Goal: Information Seeking & Learning: Compare options

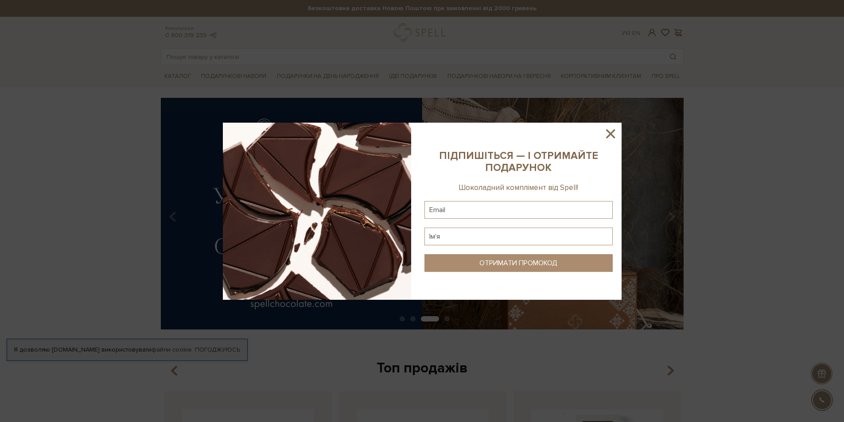
click at [613, 134] on icon at bounding box center [610, 133] width 15 height 15
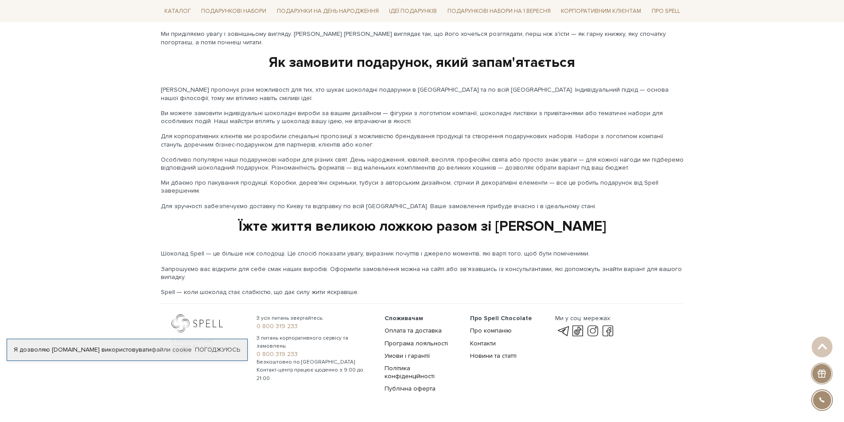
scroll to position [1387, 0]
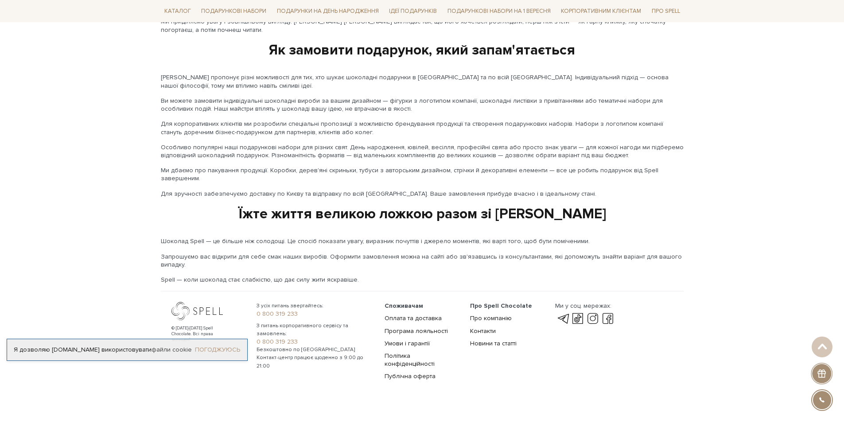
click at [212, 350] on link "Погоджуюсь" at bounding box center [217, 350] width 45 height 8
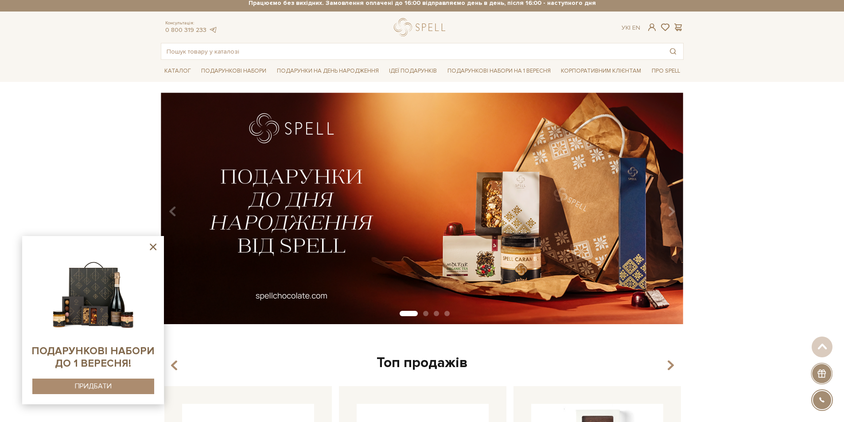
scroll to position [0, 0]
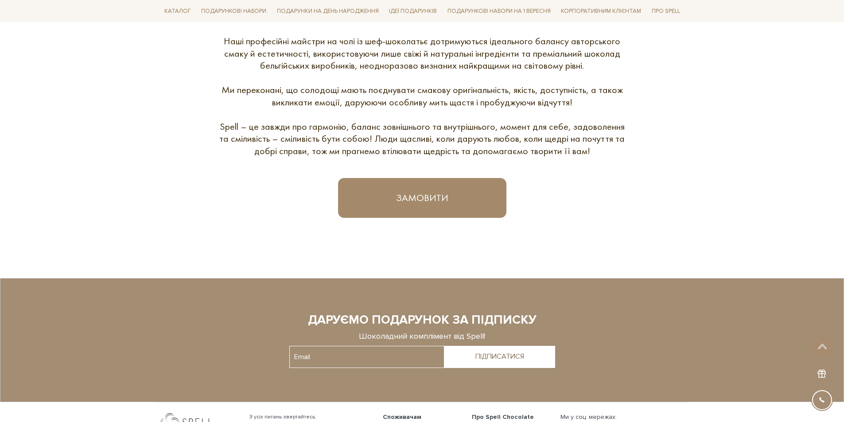
scroll to position [567, 0]
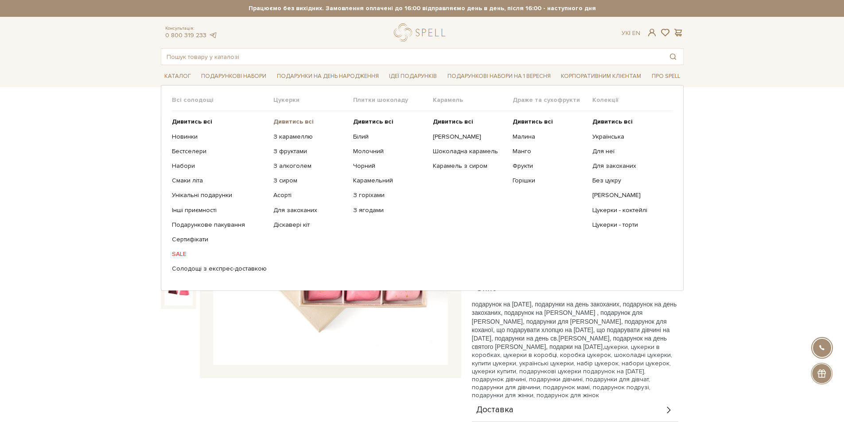
click at [286, 121] on b "Дивитись всі" at bounding box center [294, 122] width 40 height 8
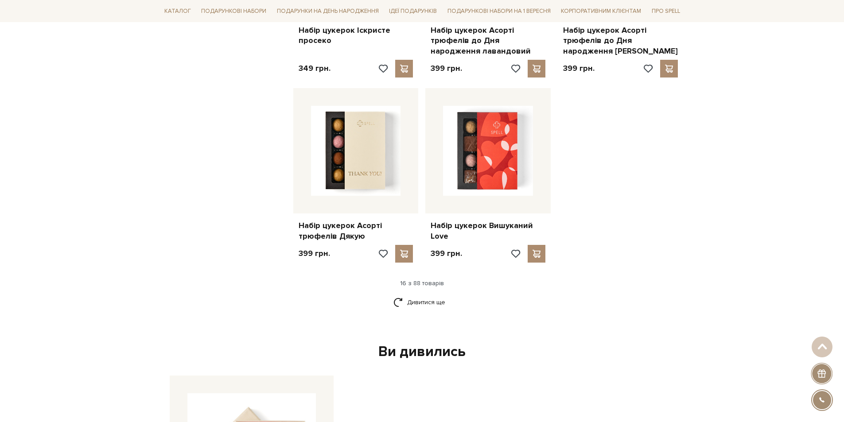
scroll to position [1064, 0]
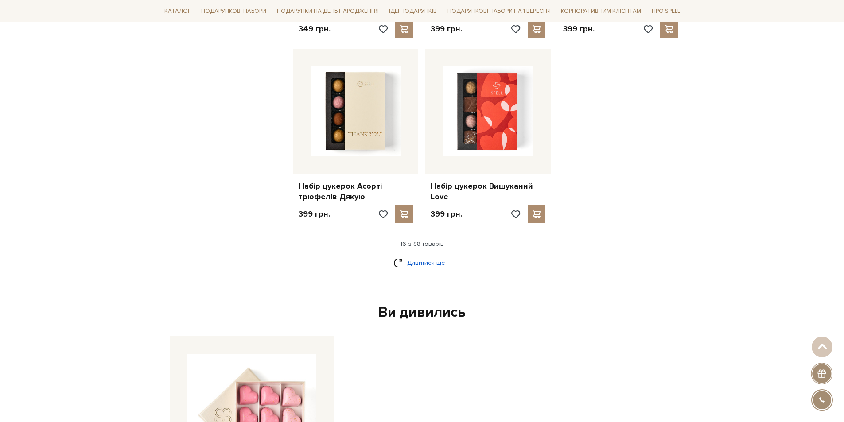
click at [439, 267] on link "Дивитися ще" at bounding box center [423, 263] width 58 height 16
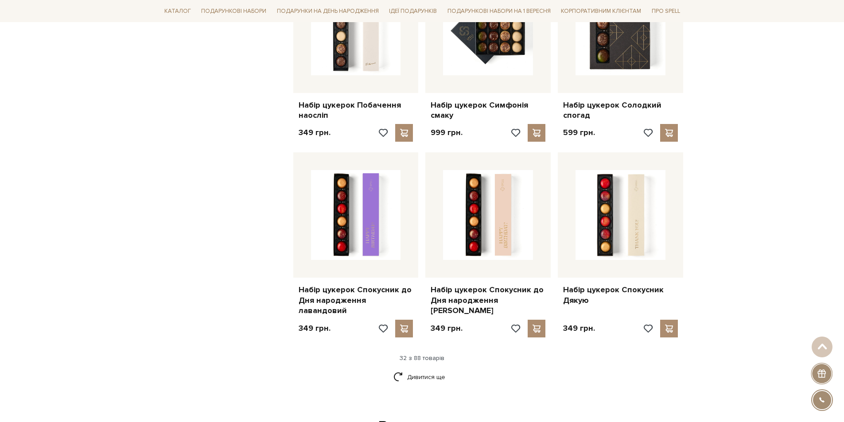
scroll to position [2172, 0]
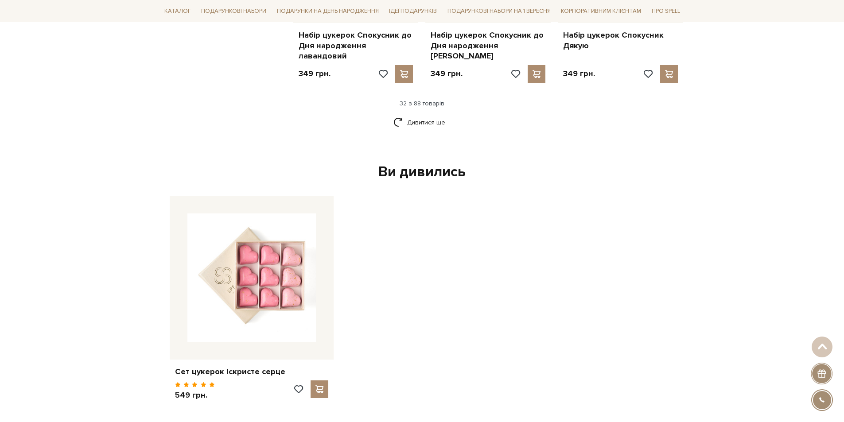
drag, startPoint x: 453, startPoint y: 90, endPoint x: 386, endPoint y: 83, distance: 67.2
click at [444, 115] on div "Дивитися ще" at bounding box center [422, 128] width 530 height 26
click at [399, 115] on link "Дивитися ще" at bounding box center [423, 123] width 58 height 16
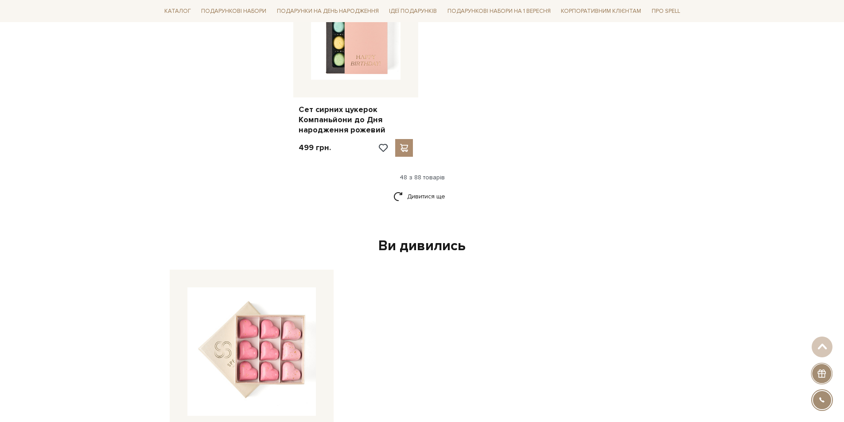
scroll to position [3325, 0]
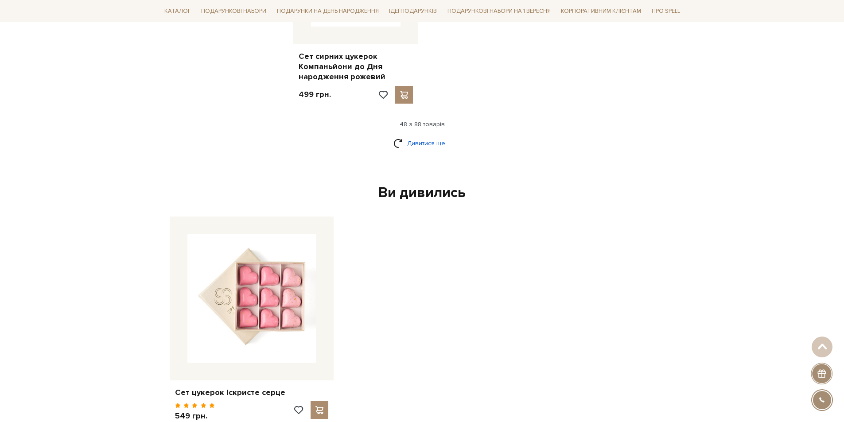
click at [437, 136] on link "Дивитися ще" at bounding box center [423, 144] width 58 height 16
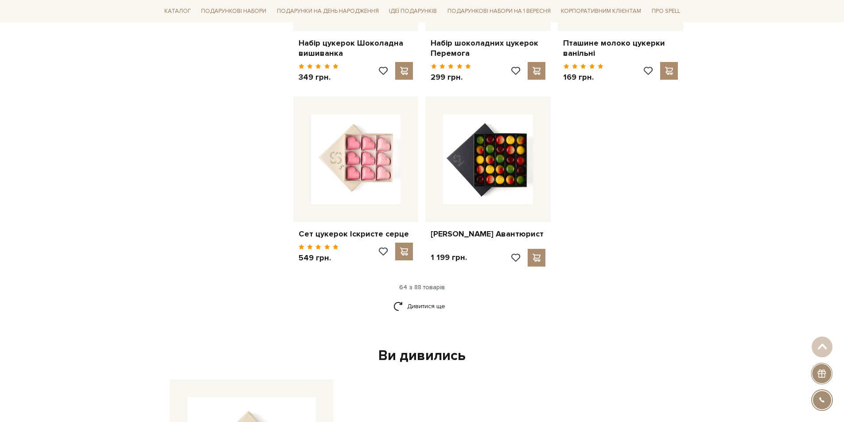
scroll to position [4167, 0]
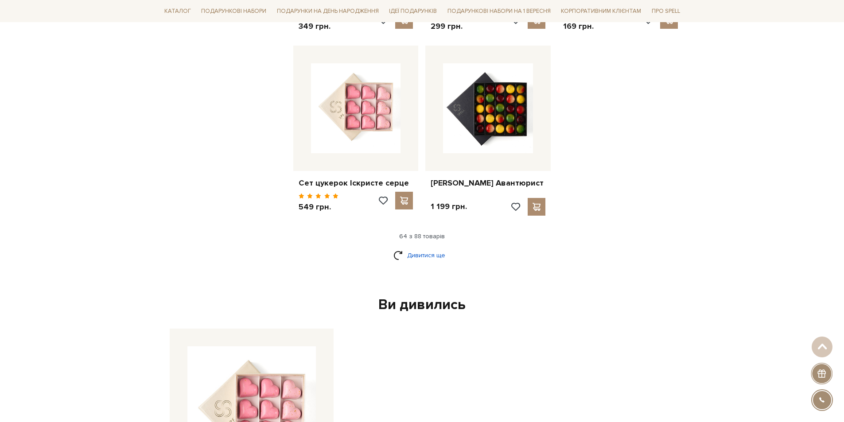
click at [414, 248] on link "Дивитися ще" at bounding box center [423, 256] width 58 height 16
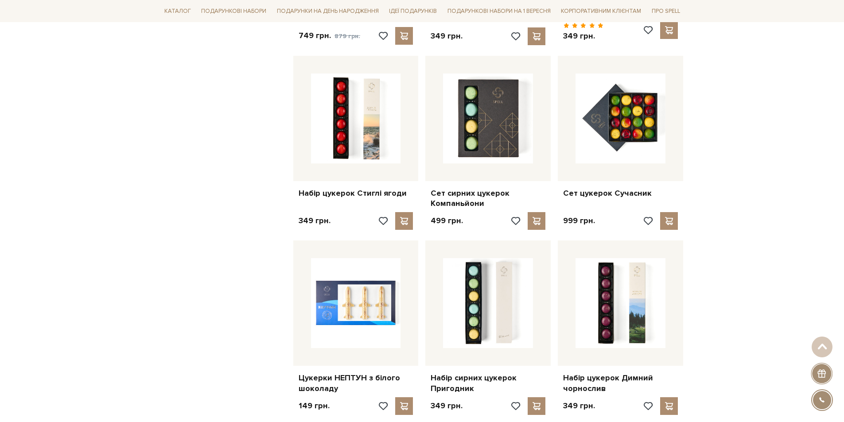
scroll to position [5142, 0]
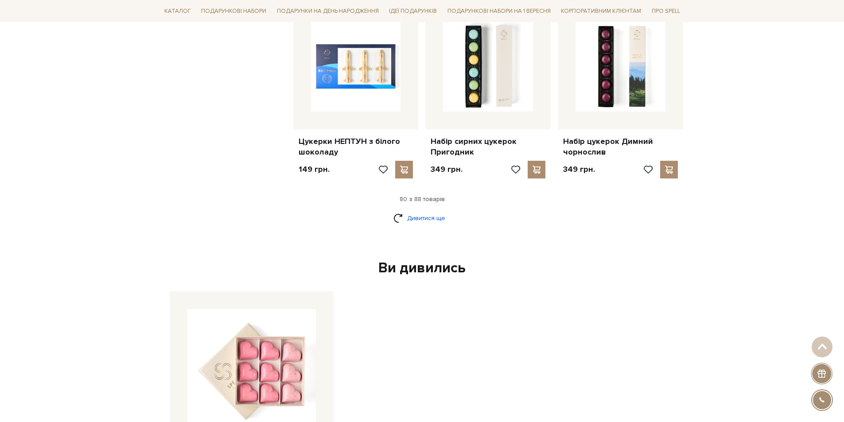
click at [404, 211] on link "Дивитися ще" at bounding box center [423, 219] width 58 height 16
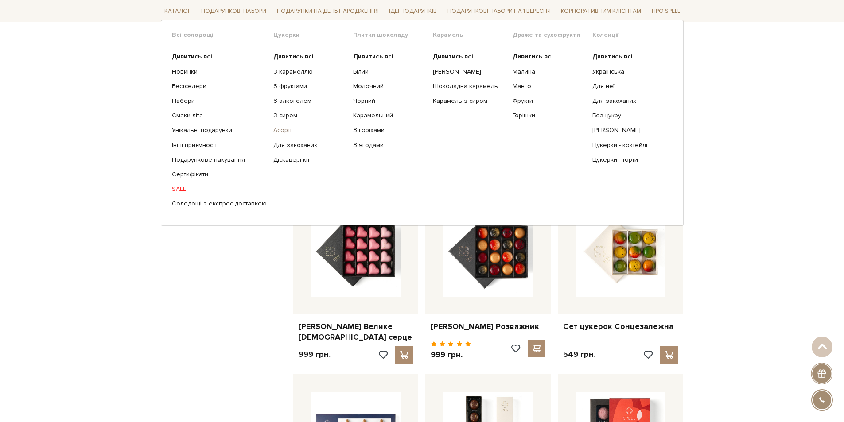
click at [282, 129] on link "Асорті" at bounding box center [310, 130] width 73 height 8
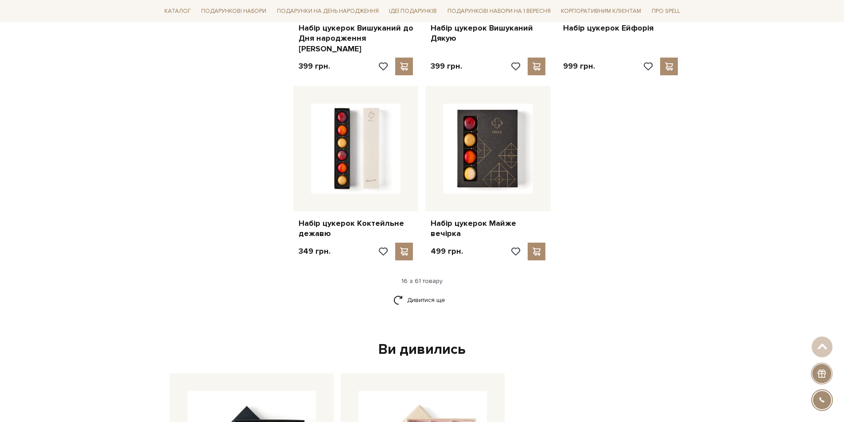
scroll to position [1153, 0]
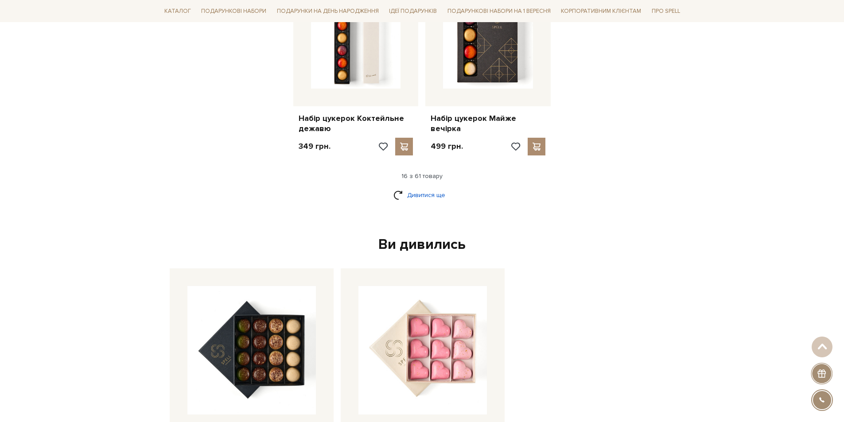
click at [434, 188] on link "Дивитися ще" at bounding box center [423, 196] width 58 height 16
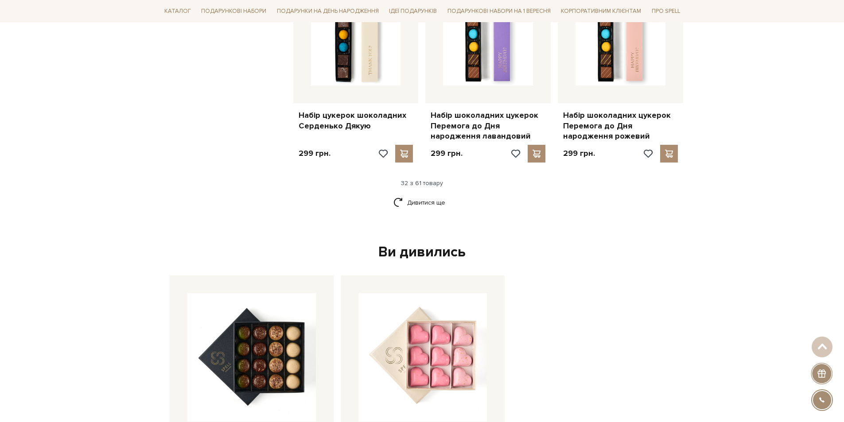
scroll to position [2172, 0]
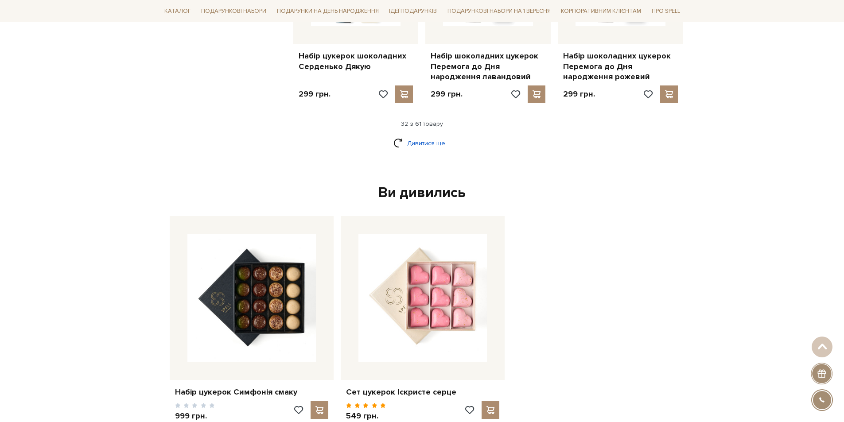
click at [406, 136] on link "Дивитися ще" at bounding box center [423, 144] width 58 height 16
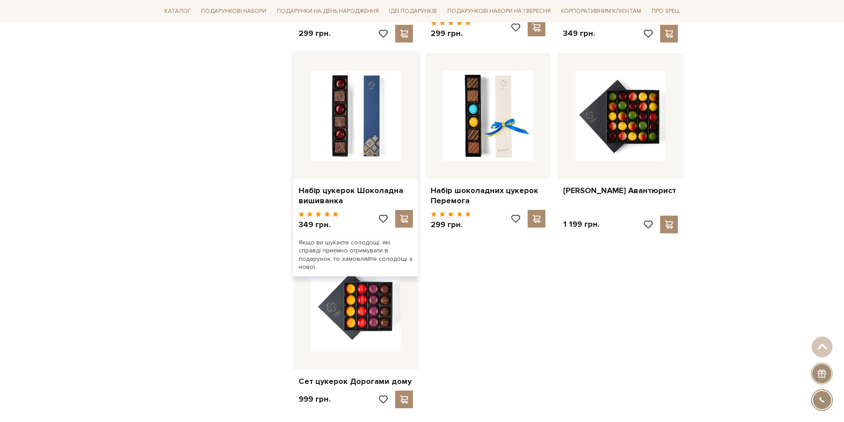
scroll to position [3147, 0]
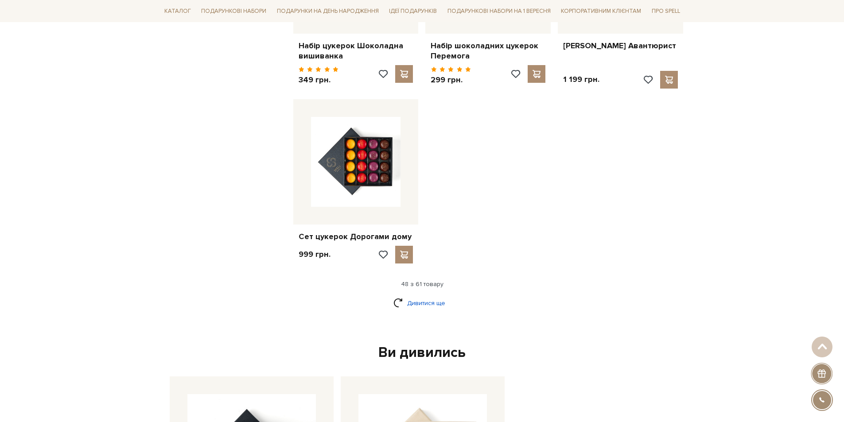
click at [425, 296] on link "Дивитися ще" at bounding box center [423, 304] width 58 height 16
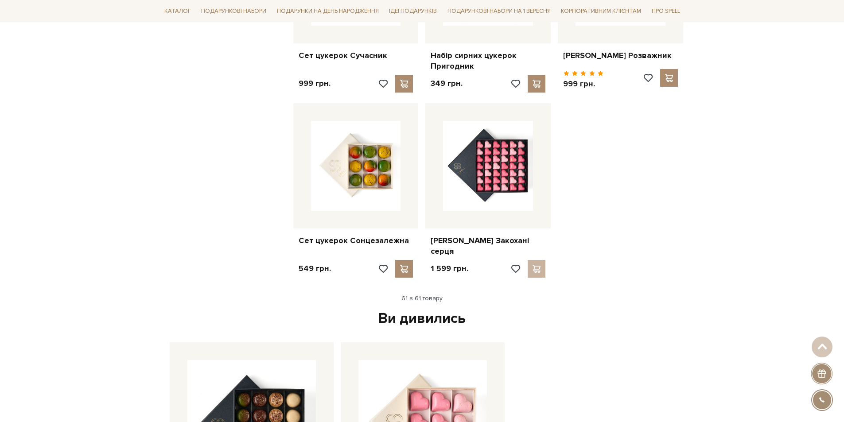
scroll to position [3945, 0]
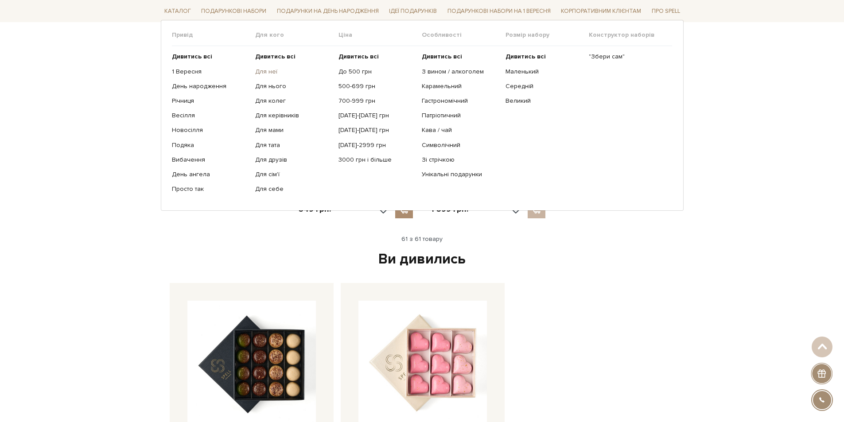
click at [271, 69] on link "Для неї" at bounding box center [293, 71] width 77 height 8
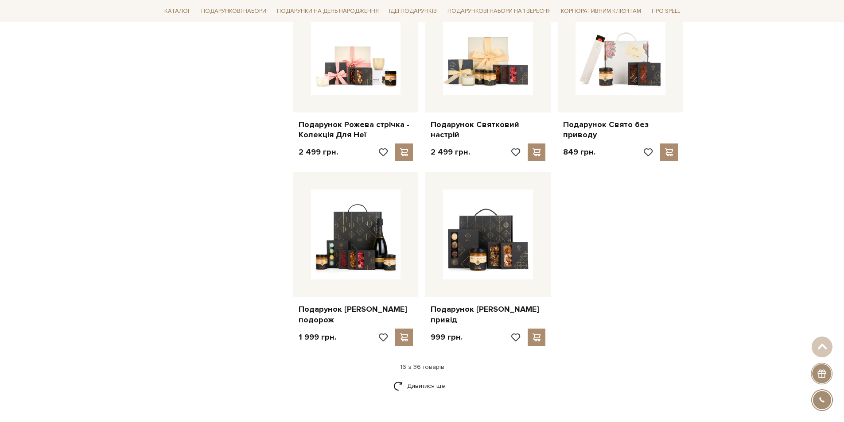
scroll to position [1020, 0]
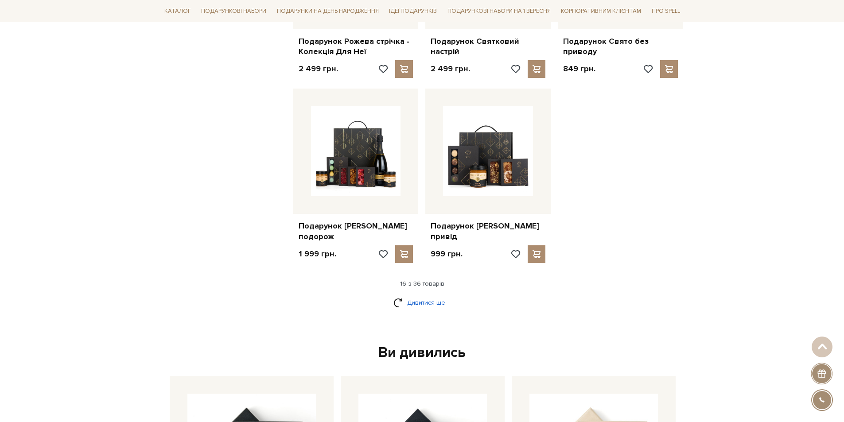
click at [430, 295] on link "Дивитися ще" at bounding box center [423, 303] width 58 height 16
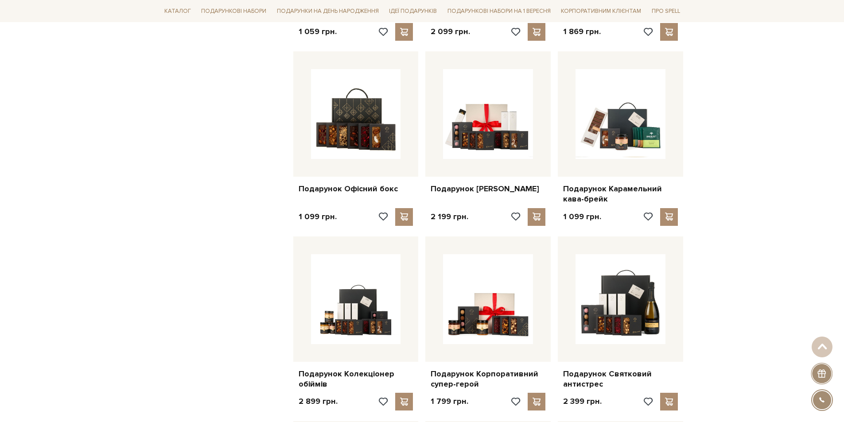
scroll to position [1640, 0]
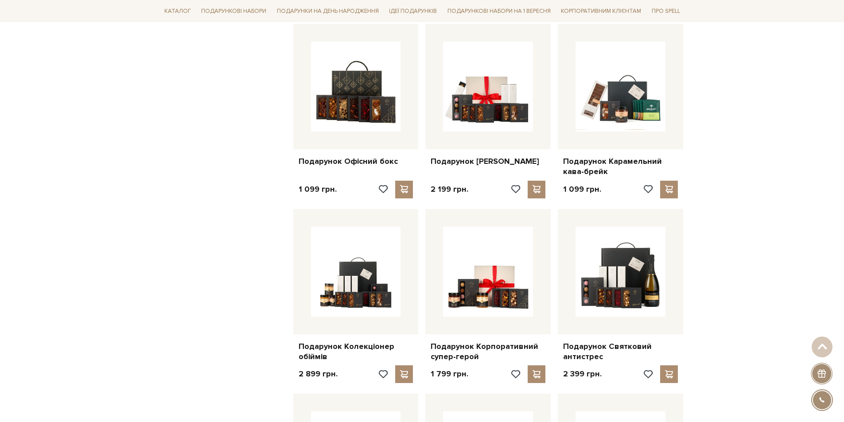
drag, startPoint x: 333, startPoint y: 145, endPoint x: 206, endPoint y: 139, distance: 126.9
drag, startPoint x: 351, startPoint y: 147, endPoint x: 788, endPoint y: 256, distance: 450.4
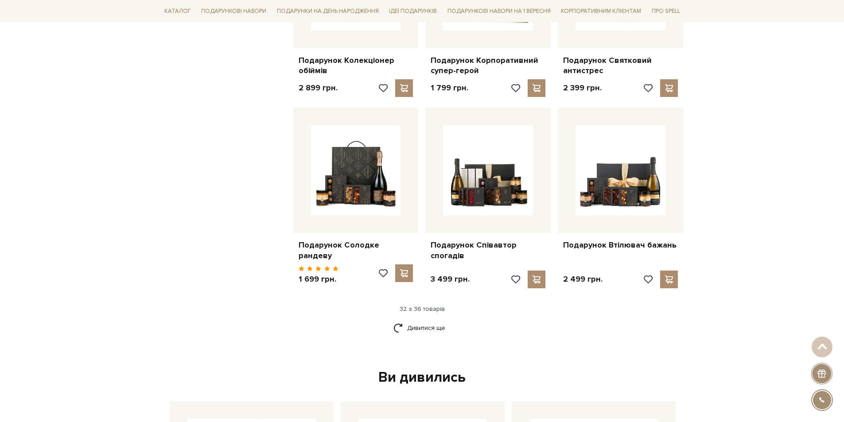
scroll to position [1995, 0]
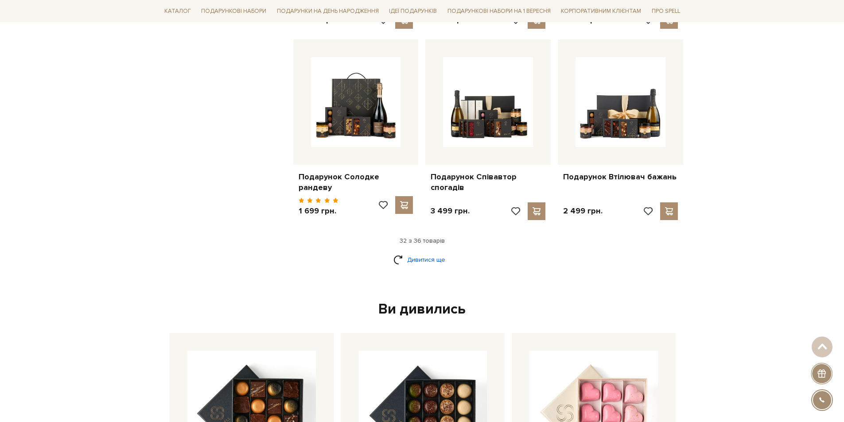
click at [442, 252] on link "Дивитися ще" at bounding box center [423, 260] width 58 height 16
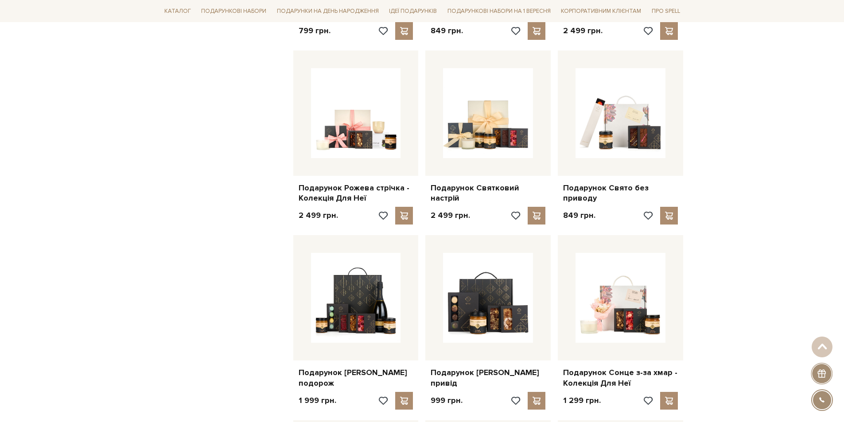
scroll to position [842, 0]
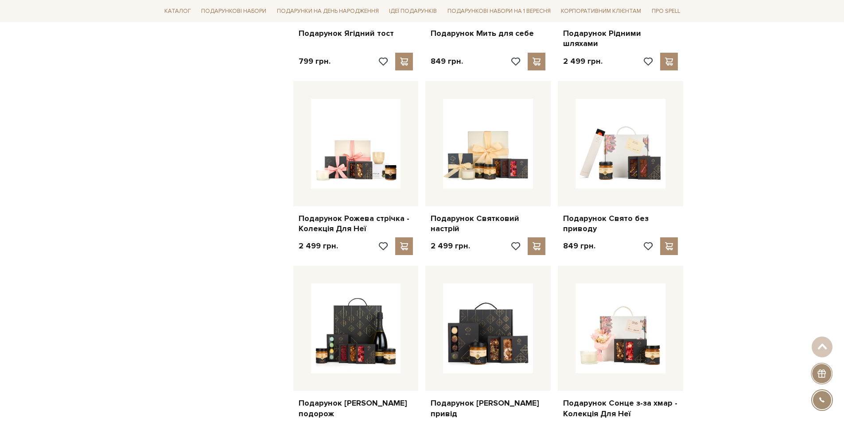
drag, startPoint x: 476, startPoint y: 207, endPoint x: 728, endPoint y: 195, distance: 252.9
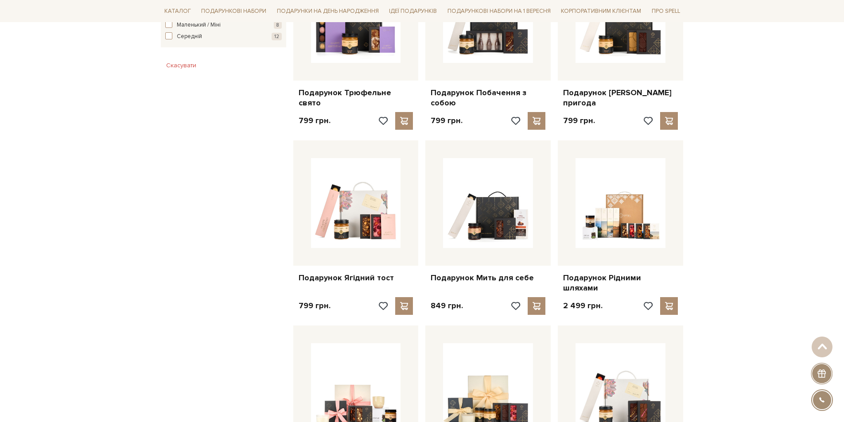
scroll to position [576, 0]
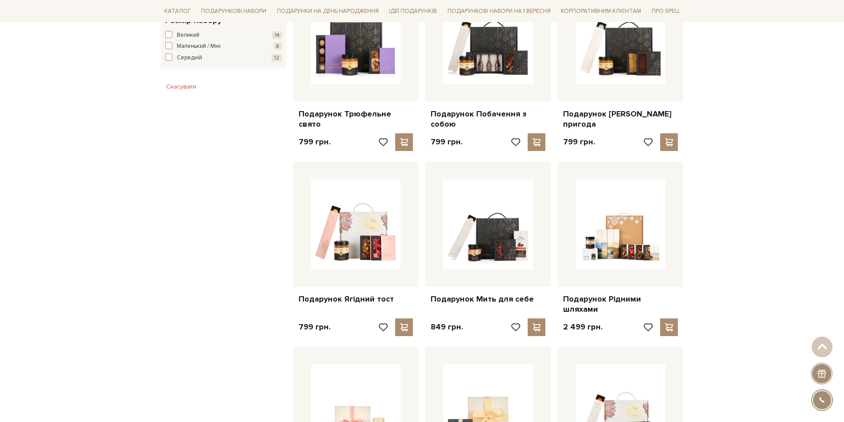
drag, startPoint x: 478, startPoint y: 114, endPoint x: 711, endPoint y: 141, distance: 234.2
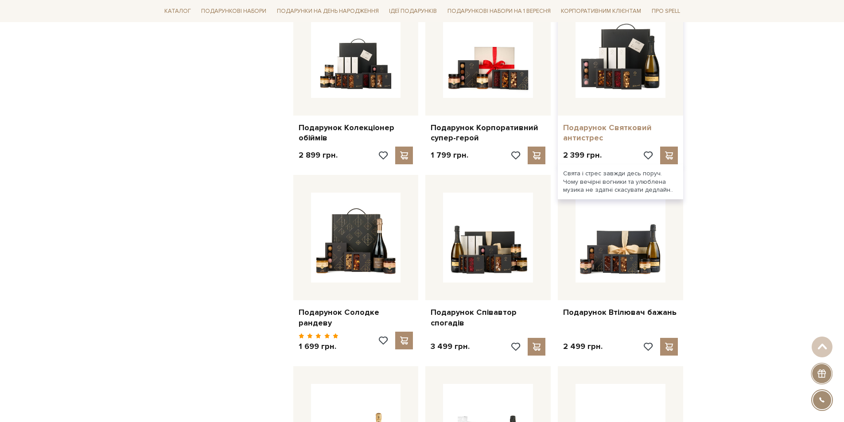
scroll to position [1862, 0]
